Goal: Information Seeking & Learning: Learn about a topic

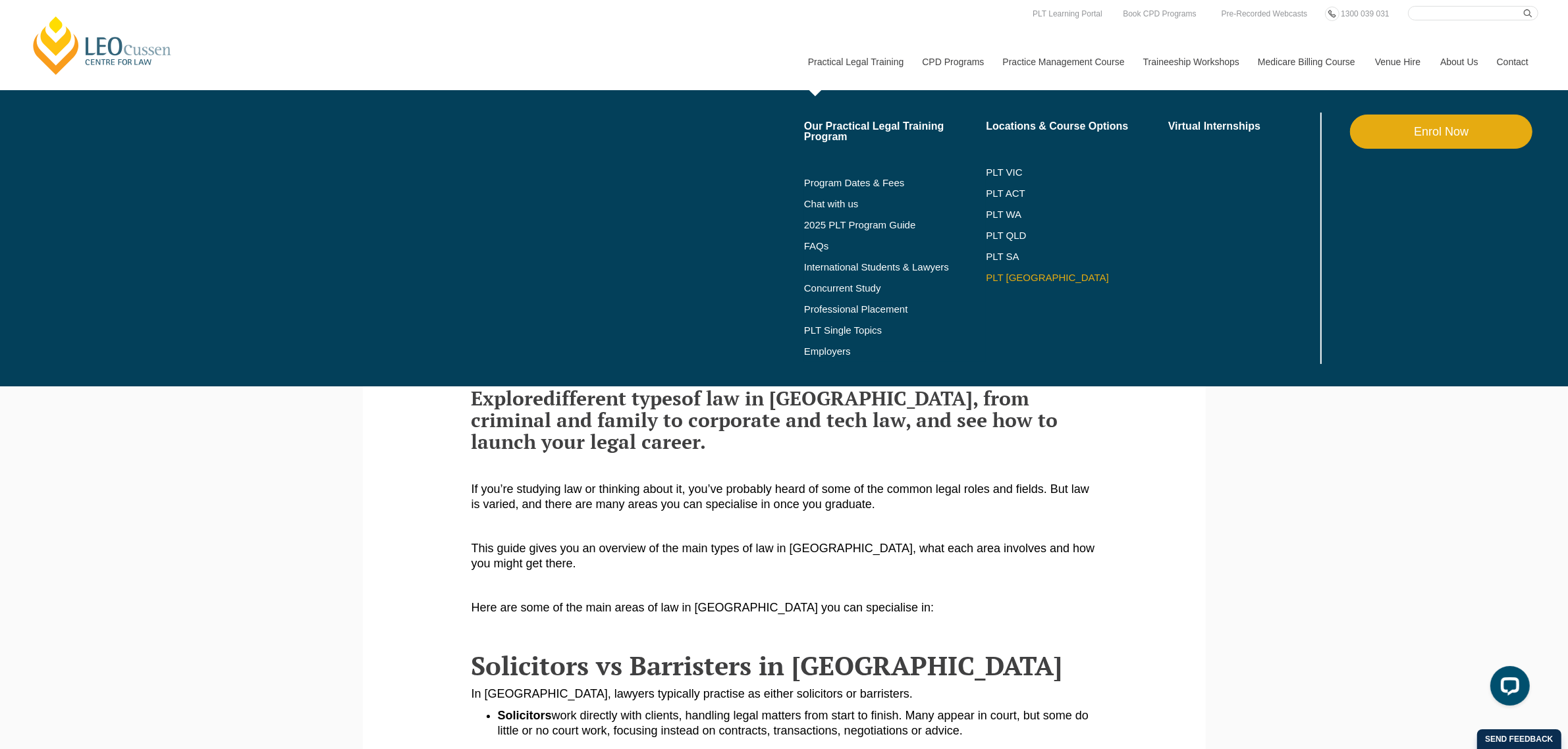
click at [1002, 273] on link "PLT [GEOGRAPHIC_DATA]" at bounding box center [1076, 277] width 182 height 10
